Goal: Transaction & Acquisition: Book appointment/travel/reservation

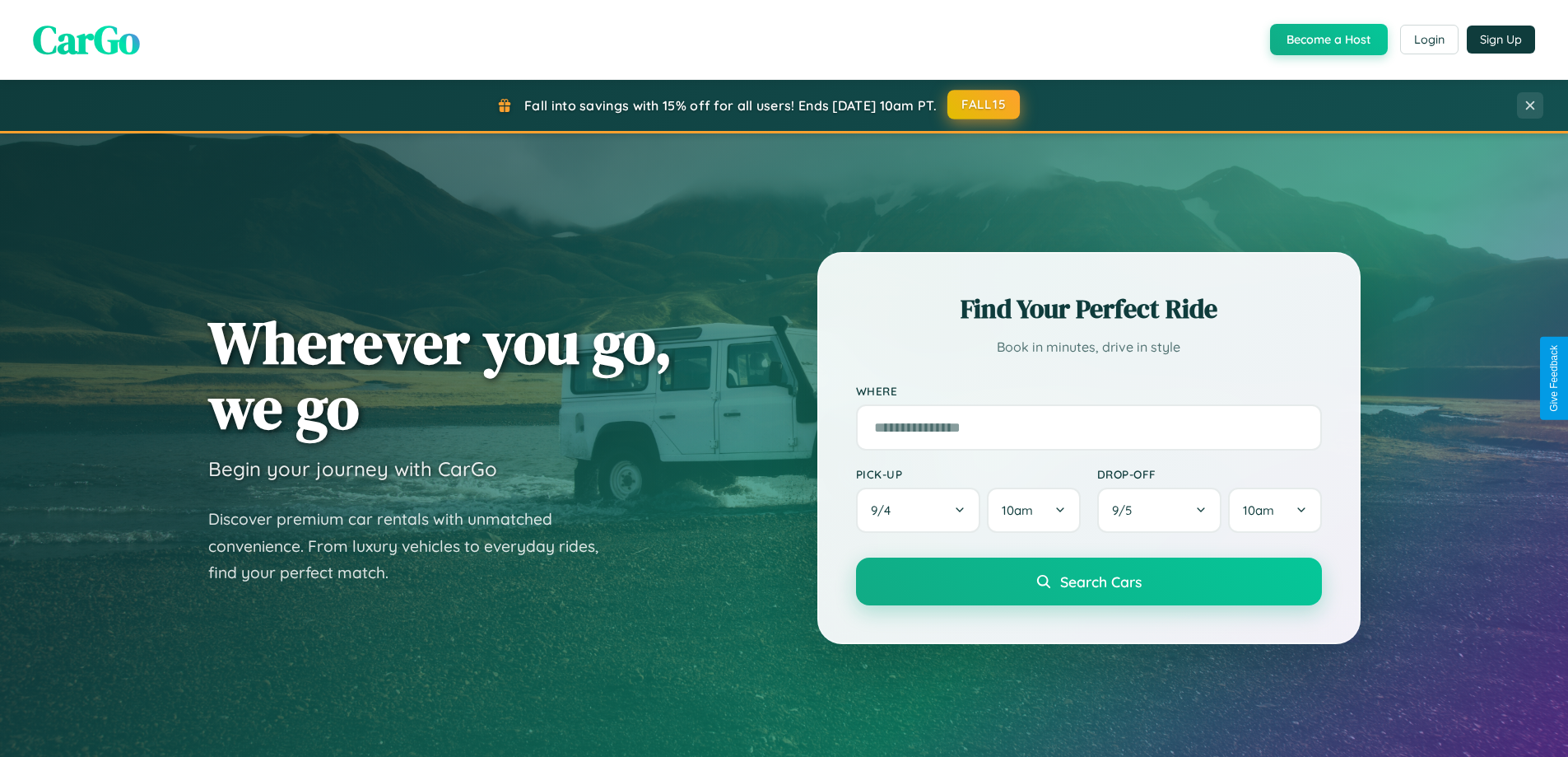
click at [984, 105] on button "FALL15" at bounding box center [983, 104] width 73 height 29
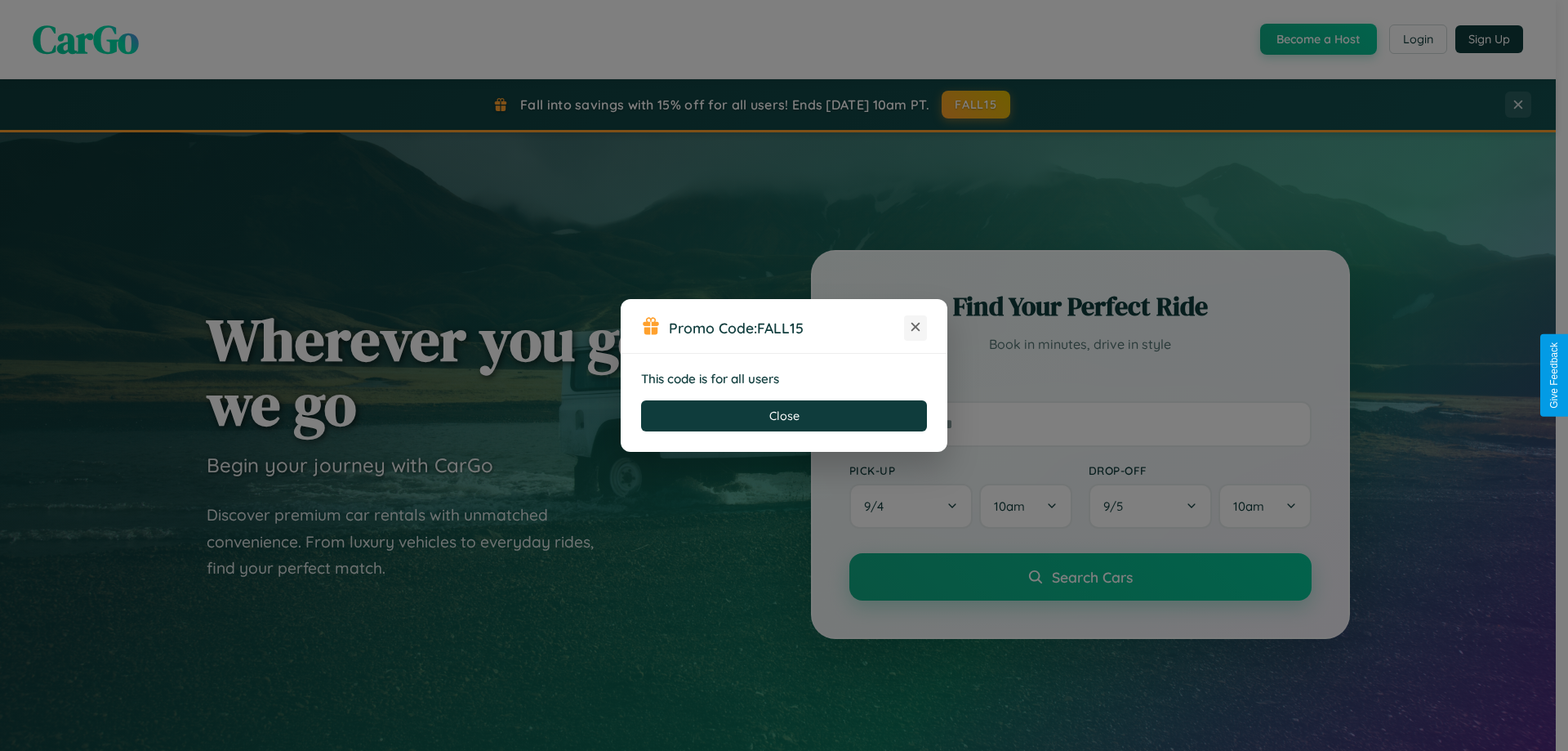
click at [916, 328] on icon at bounding box center [916, 327] width 17 height 17
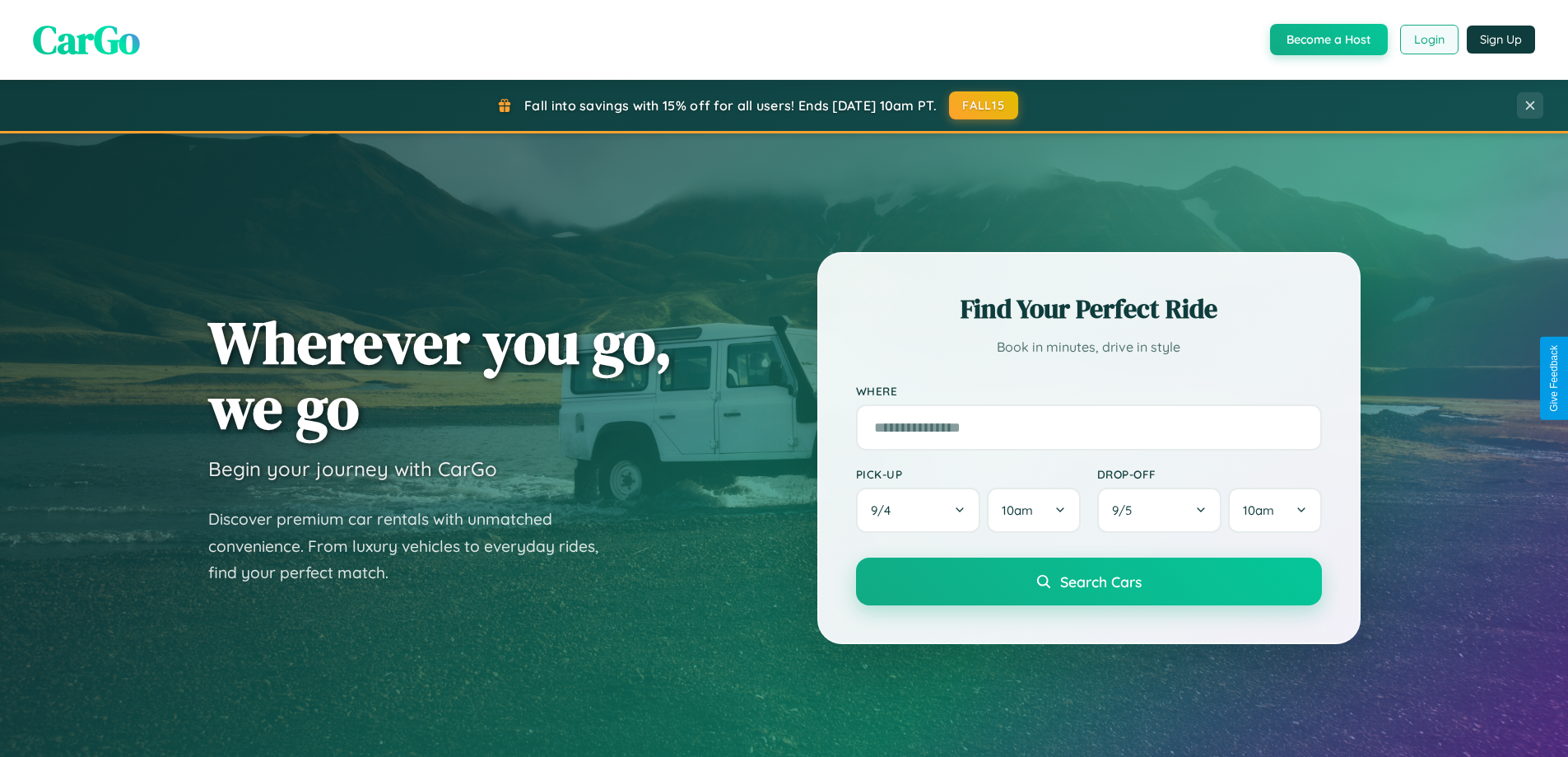
click at [1428, 39] on button "Login" at bounding box center [1429, 39] width 59 height 29
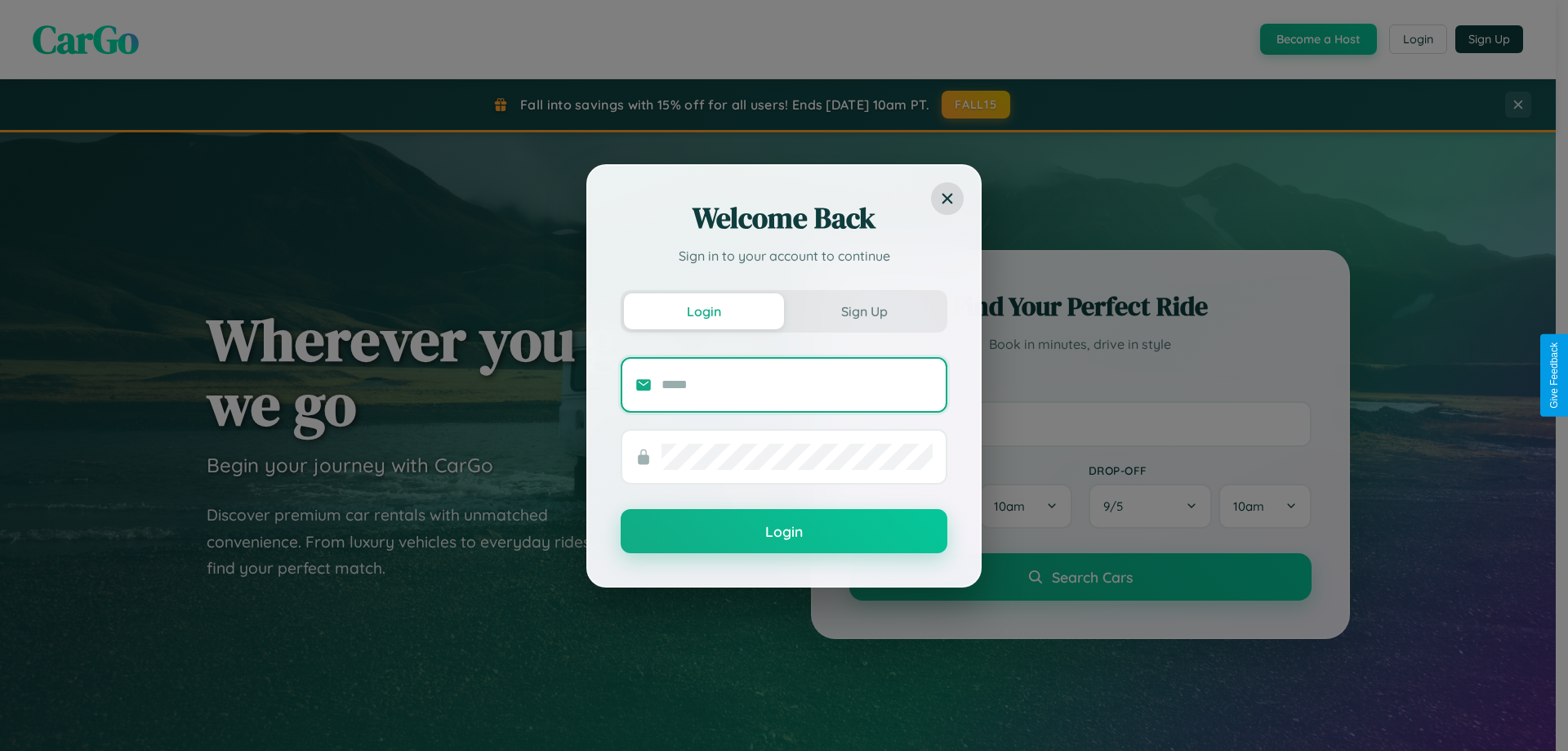
click at [797, 384] on input "text" at bounding box center [796, 385] width 271 height 27
type input "**********"
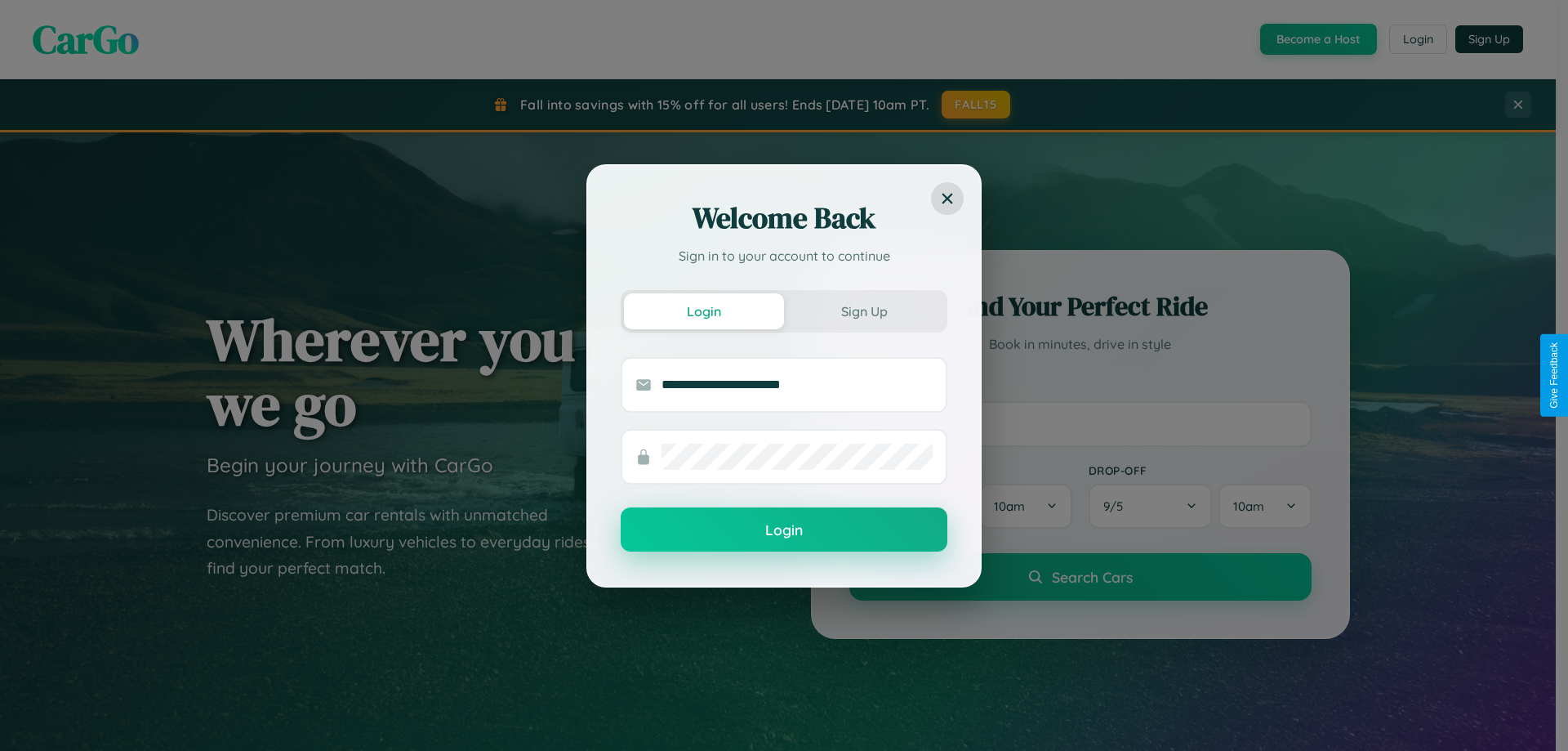
click at [784, 530] on button "Login" at bounding box center [784, 529] width 327 height 44
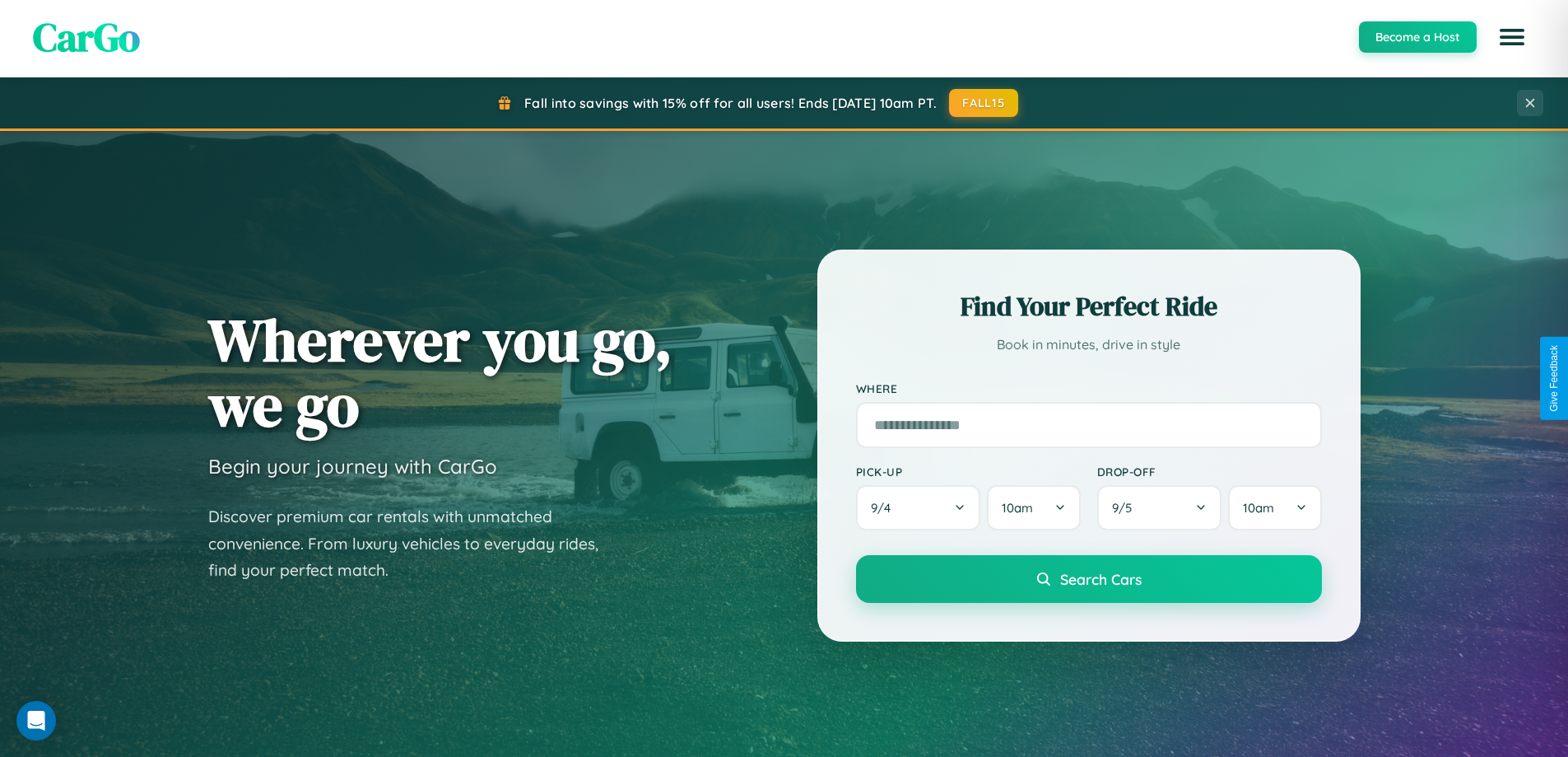
scroll to position [2646, 0]
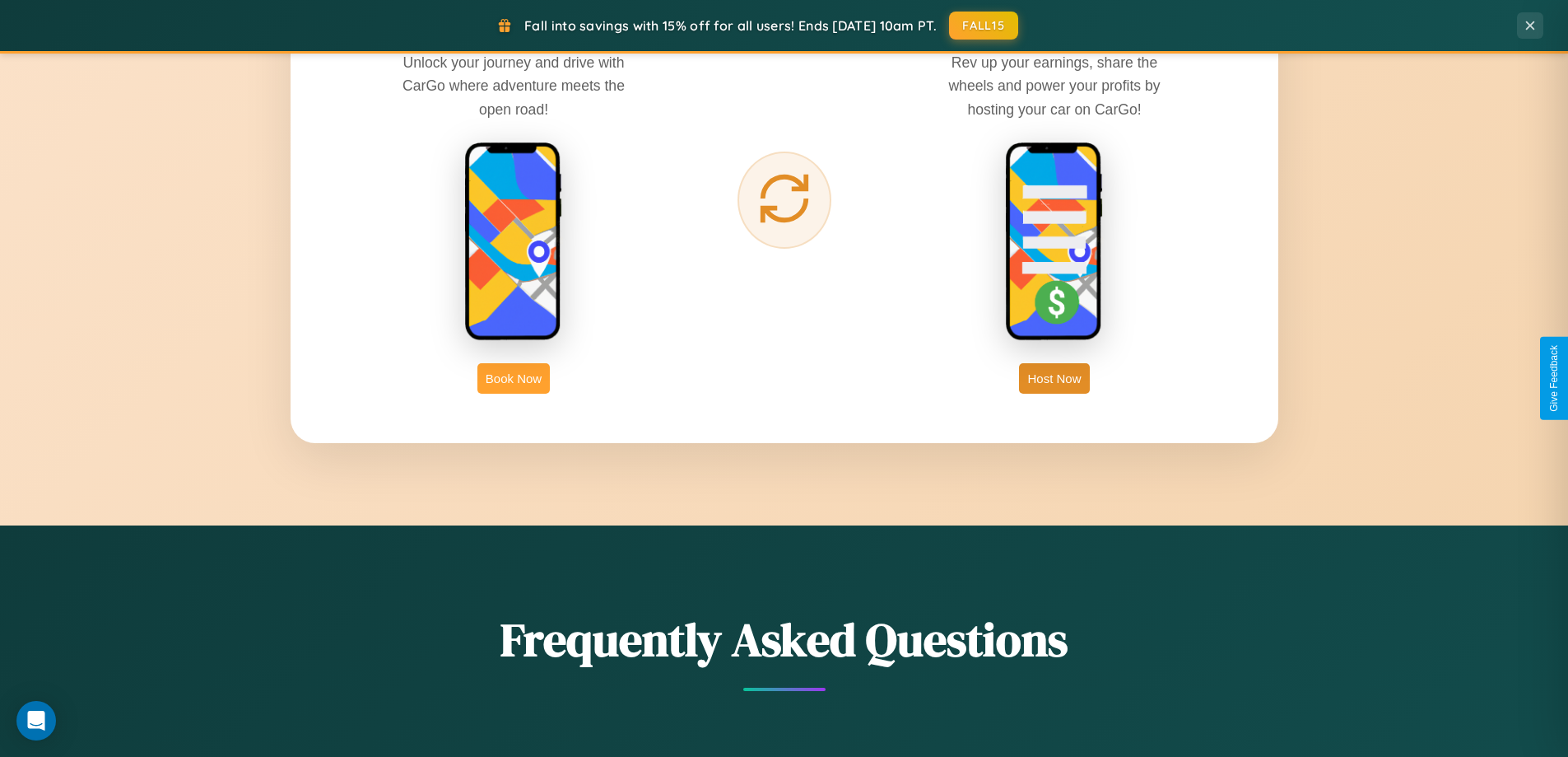
click at [513, 378] on button "Book Now" at bounding box center [513, 378] width 73 height 30
